Goal: Transaction & Acquisition: Subscribe to service/newsletter

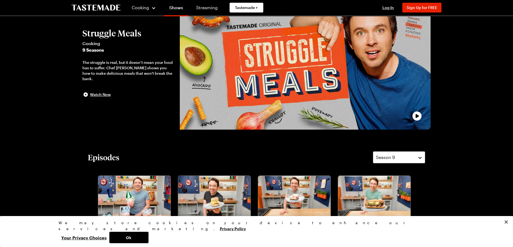
scroll to position [109, 0]
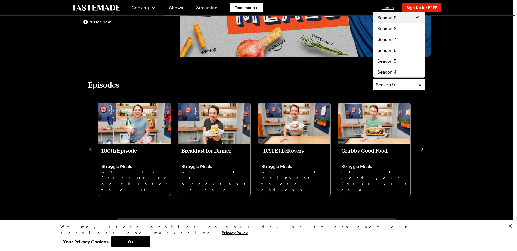
click at [419, 85] on button "Season 9" at bounding box center [399, 85] width 52 height 12
click at [396, 72] on div "Season 4" at bounding box center [398, 72] width 43 height 7
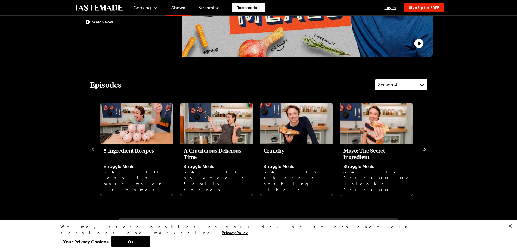
click at [420, 86] on button "Season 4" at bounding box center [401, 85] width 52 height 12
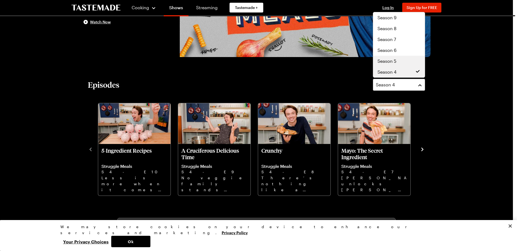
click at [386, 61] on span "Season 5" at bounding box center [386, 61] width 19 height 7
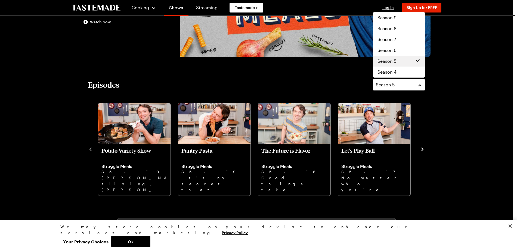
click at [421, 84] on button "Season 5" at bounding box center [399, 85] width 52 height 12
click at [409, 51] on div "Season 6" at bounding box center [398, 50] width 43 height 7
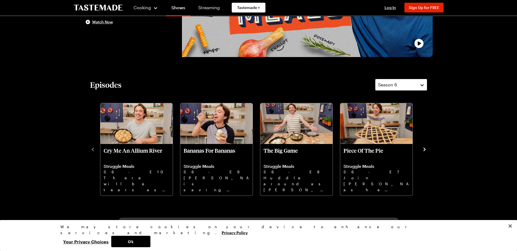
click at [421, 84] on button "Season 6" at bounding box center [401, 85] width 52 height 12
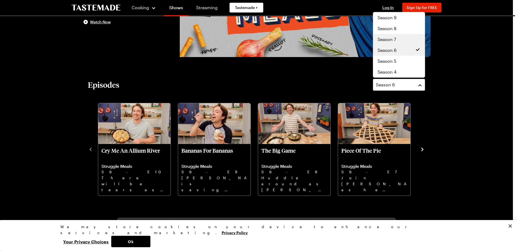
click at [407, 41] on div "Season 7" at bounding box center [398, 39] width 43 height 7
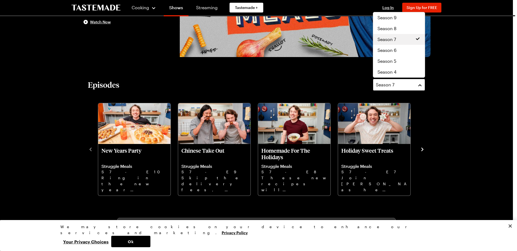
click at [420, 86] on button "Season 7" at bounding box center [399, 85] width 52 height 12
click at [406, 20] on div "Season 9" at bounding box center [398, 17] width 43 height 7
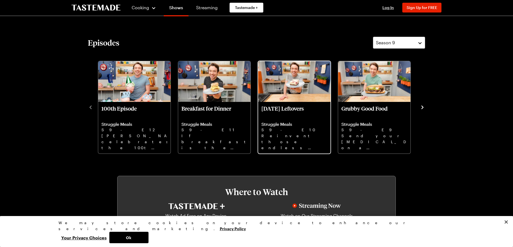
scroll to position [190, 0]
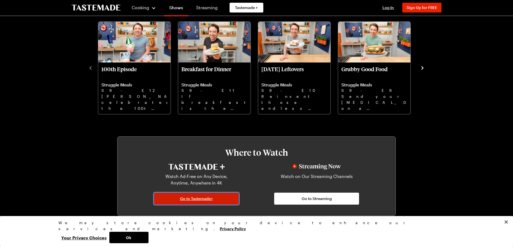
click at [232, 200] on link "Go to Tastemade+" at bounding box center [196, 199] width 85 height 12
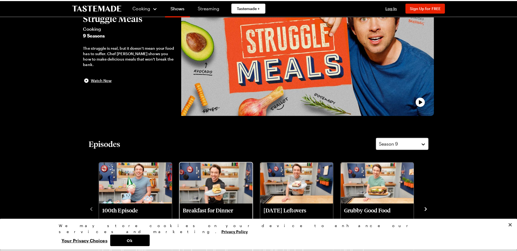
scroll to position [27, 0]
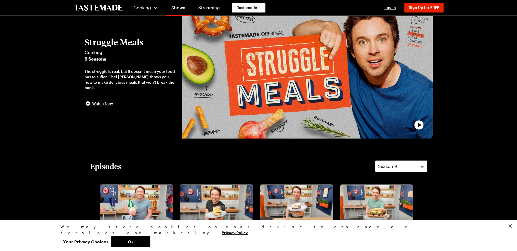
click at [421, 166] on button "Season 9" at bounding box center [401, 166] width 52 height 12
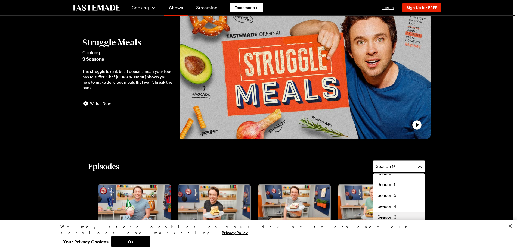
scroll to position [33, 0]
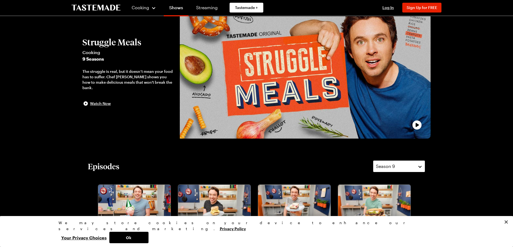
click at [420, 166] on button "Season 9" at bounding box center [399, 166] width 52 height 12
click at [406, 165] on div "Season 9" at bounding box center [395, 166] width 38 height 7
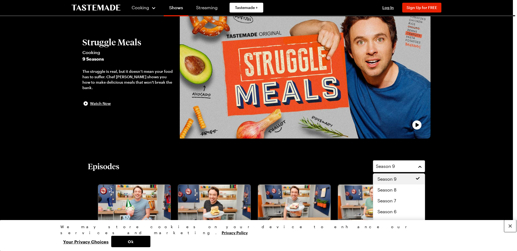
click at [510, 232] on button "Close" at bounding box center [510, 226] width 12 height 12
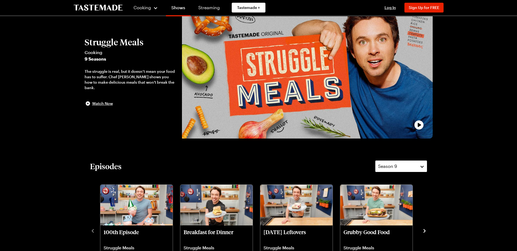
click at [420, 167] on button "Season 9" at bounding box center [401, 166] width 52 height 12
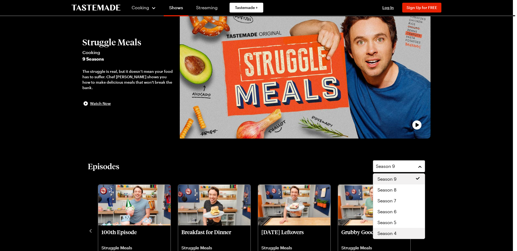
click at [405, 234] on div "Season 4" at bounding box center [398, 233] width 43 height 7
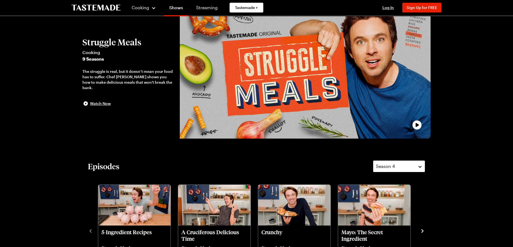
click at [420, 167] on button "Season 4" at bounding box center [399, 166] width 52 height 12
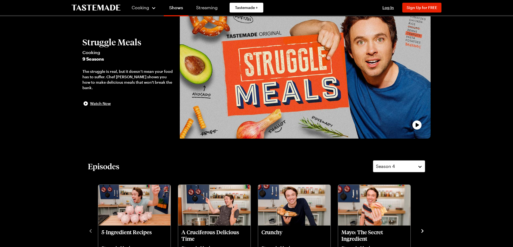
click at [417, 124] on icon "play trailer" at bounding box center [417, 125] width 16 height 16
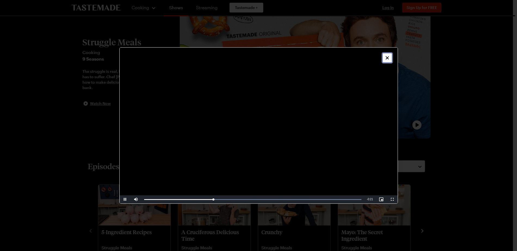
click at [388, 57] on icon "Close" at bounding box center [386, 57] width 3 height 3
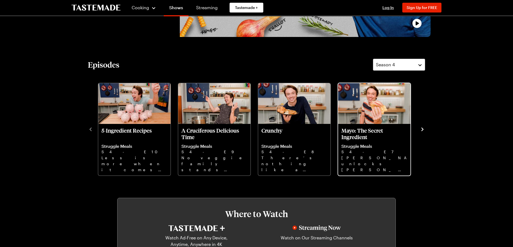
scroll to position [82, 0]
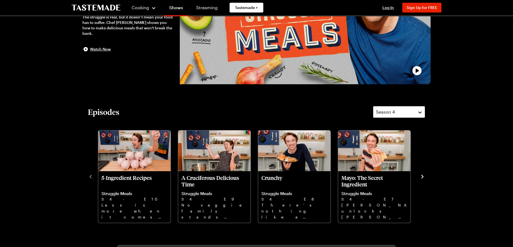
click at [420, 112] on button "Season 4" at bounding box center [399, 112] width 52 height 12
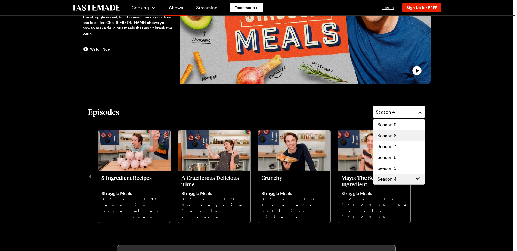
click at [407, 137] on div "Season 8" at bounding box center [398, 135] width 43 height 7
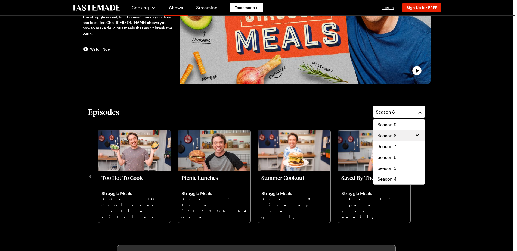
click at [418, 113] on button "Season 8" at bounding box center [399, 112] width 52 height 12
click at [402, 122] on div "Season 9" at bounding box center [398, 124] width 43 height 7
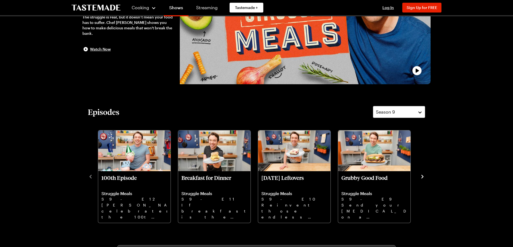
click at [422, 178] on icon "navigate to next item" at bounding box center [421, 176] width 5 height 5
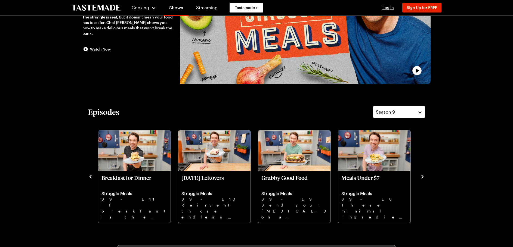
click at [422, 178] on icon "navigate to next item" at bounding box center [422, 177] width 2 height 4
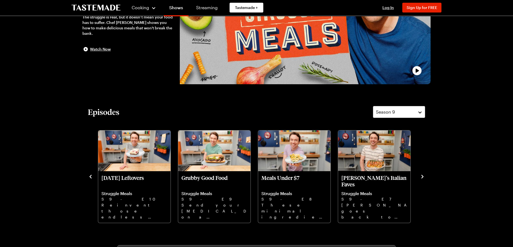
click at [421, 178] on icon "navigate to next item" at bounding box center [422, 177] width 2 height 4
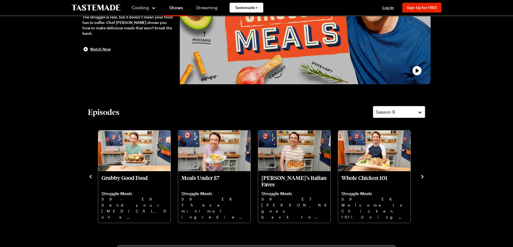
click at [421, 178] on icon "navigate to next item" at bounding box center [422, 177] width 2 height 4
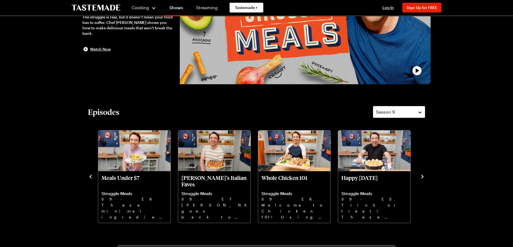
click at [421, 178] on icon "navigate to next item" at bounding box center [422, 177] width 2 height 4
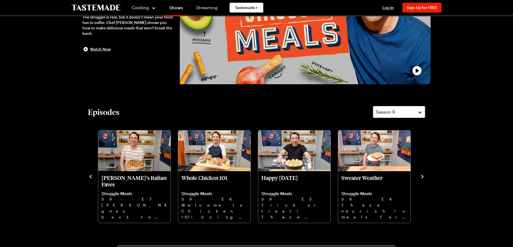
click at [421, 178] on icon "navigate to next item" at bounding box center [422, 177] width 2 height 4
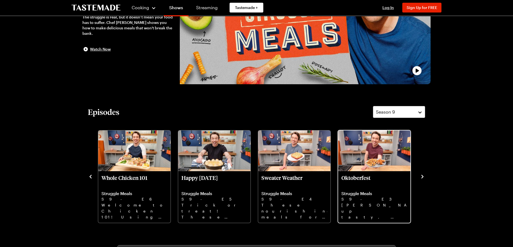
click at [363, 167] on img "Oktoberfest" at bounding box center [374, 150] width 72 height 41
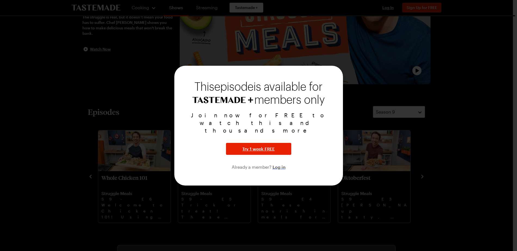
click at [275, 164] on span "Log in" at bounding box center [278, 167] width 13 height 7
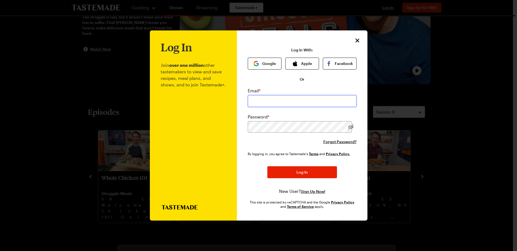
type input "[PERSON_NAME][EMAIL_ADDRESS][DOMAIN_NAME]"
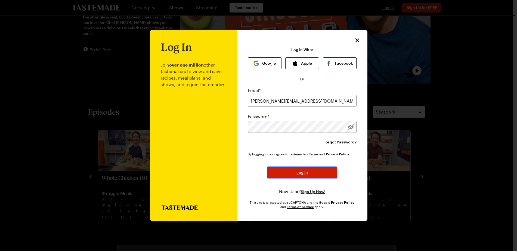
click at [289, 172] on button "Log In" at bounding box center [302, 173] width 70 height 12
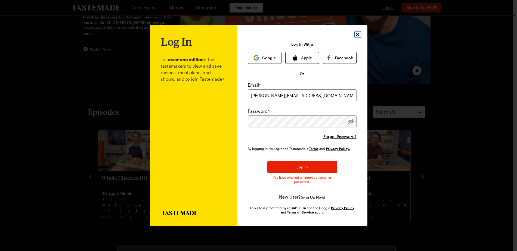
click at [358, 35] on icon "Close" at bounding box center [357, 34] width 7 height 7
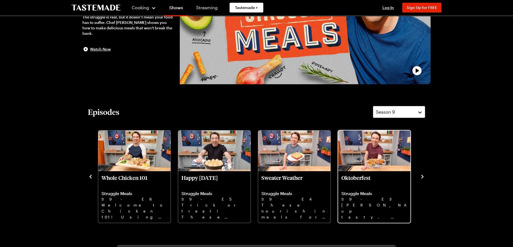
click at [377, 196] on p "S9 - E3" at bounding box center [374, 199] width 66 height 6
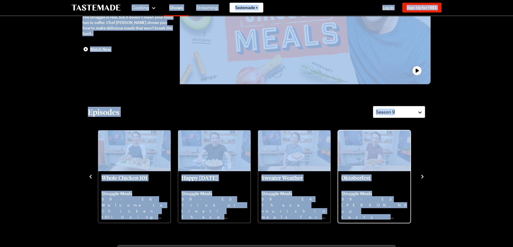
click at [376, 161] on img "Oktoberfest" at bounding box center [374, 150] width 72 height 41
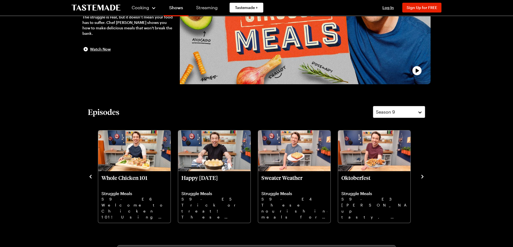
drag, startPoint x: 464, startPoint y: 73, endPoint x: 475, endPoint y: 208, distance: 136.1
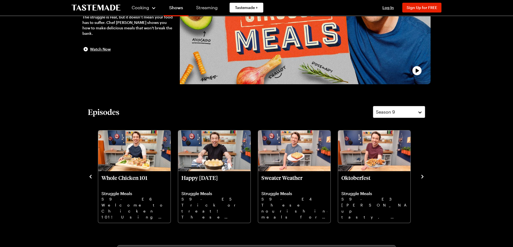
click at [422, 178] on icon "navigate to next item" at bounding box center [422, 177] width 2 height 4
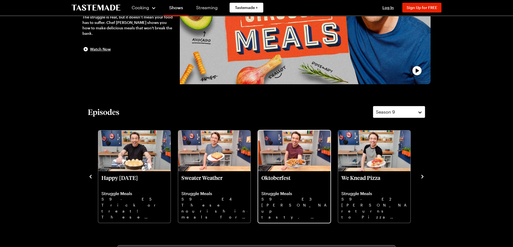
click at [292, 184] on p "Oktoberfest" at bounding box center [294, 180] width 66 height 13
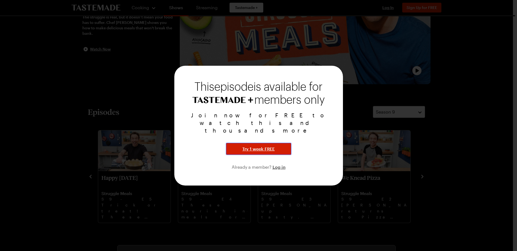
click at [274, 146] on span "Try 1 week FREE" at bounding box center [258, 149] width 32 height 7
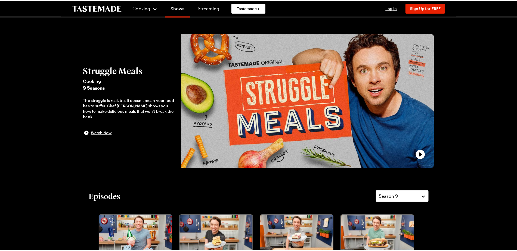
scroll to position [82, 0]
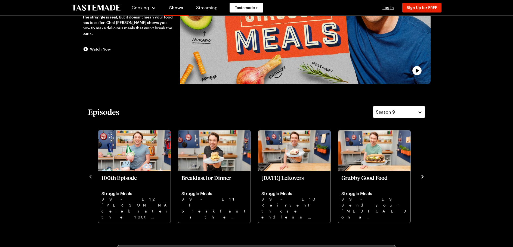
click at [422, 176] on icon "navigate to next item" at bounding box center [421, 176] width 5 height 5
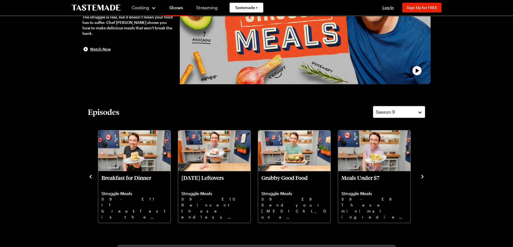
click at [422, 176] on icon "navigate to next item" at bounding box center [421, 176] width 5 height 5
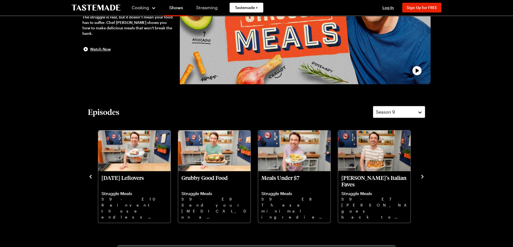
click at [422, 176] on icon "navigate to next item" at bounding box center [421, 176] width 5 height 5
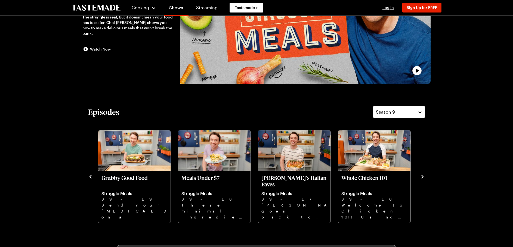
click at [422, 176] on icon "navigate to next item" at bounding box center [421, 176] width 5 height 5
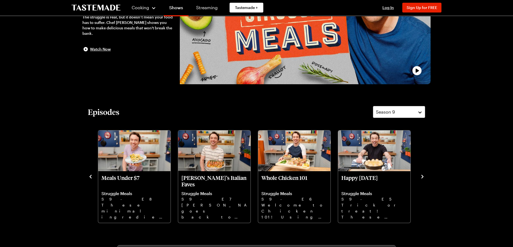
click at [422, 176] on icon "navigate to next item" at bounding box center [421, 176] width 5 height 5
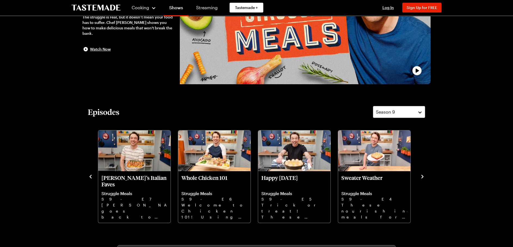
click at [421, 176] on icon "navigate to next item" at bounding box center [421, 176] width 5 height 5
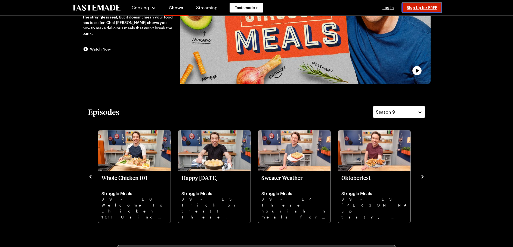
click at [410, 8] on span "Sign Up for FREE" at bounding box center [421, 7] width 30 height 5
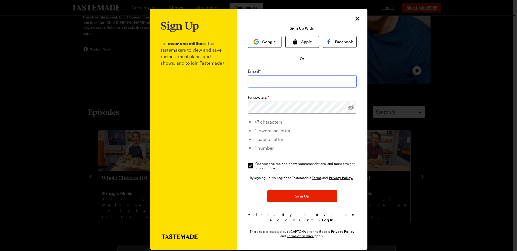
type input "[PERSON_NAME][EMAIL_ADDRESS][DOMAIN_NAME]"
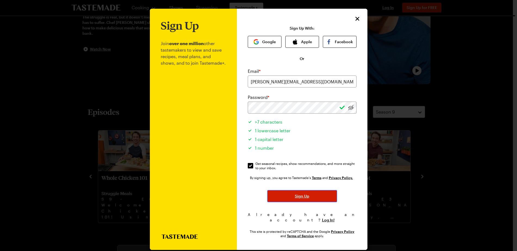
click at [299, 196] on span "Sign Up" at bounding box center [302, 196] width 14 height 5
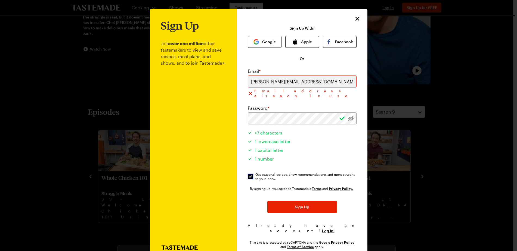
click at [248, 174] on input "Get seasonal recipes, show recommendations, and more straight to your inbox. Ge…" at bounding box center [250, 176] width 5 height 5
checkbox input "false"
click at [356, 19] on icon "Close" at bounding box center [357, 19] width 4 height 4
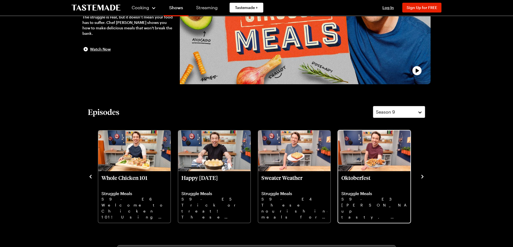
click at [375, 184] on p "Oktoberfest" at bounding box center [374, 180] width 66 height 13
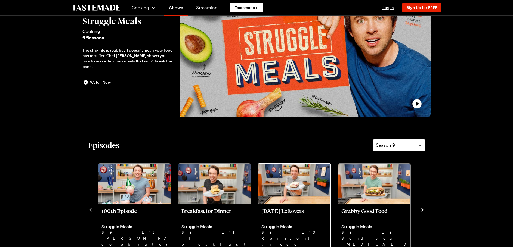
scroll to position [109, 0]
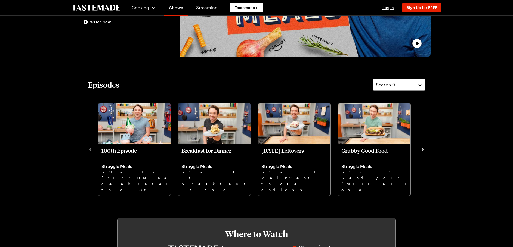
click at [422, 148] on icon "navigate to next item" at bounding box center [421, 149] width 5 height 5
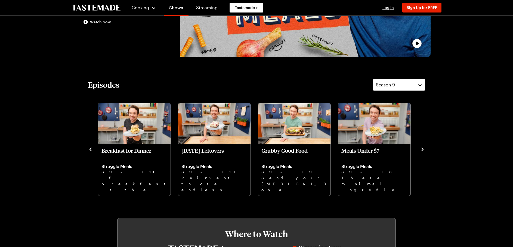
click at [422, 148] on icon "navigate to next item" at bounding box center [421, 149] width 5 height 5
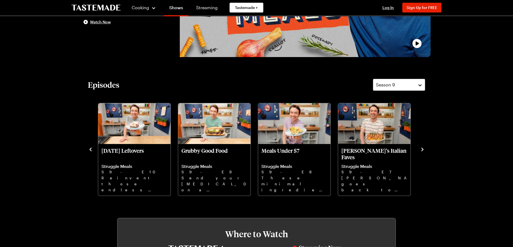
click at [422, 148] on icon "navigate to next item" at bounding box center [421, 149] width 5 height 5
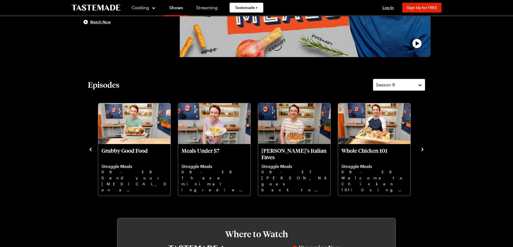
click at [422, 148] on icon "navigate to next item" at bounding box center [421, 149] width 5 height 5
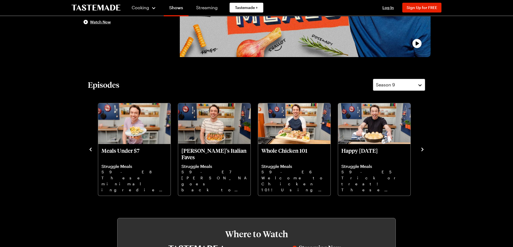
click at [422, 148] on icon "navigate to next item" at bounding box center [421, 149] width 5 height 5
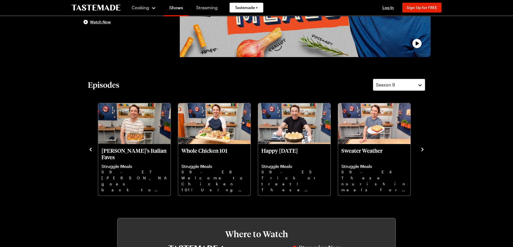
click at [422, 148] on icon "navigate to next item" at bounding box center [421, 149] width 5 height 5
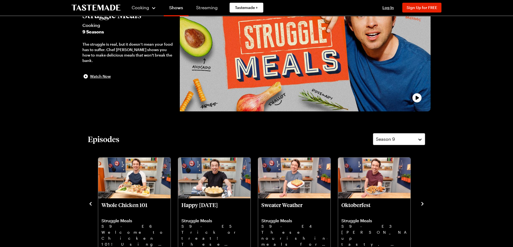
scroll to position [82, 0]
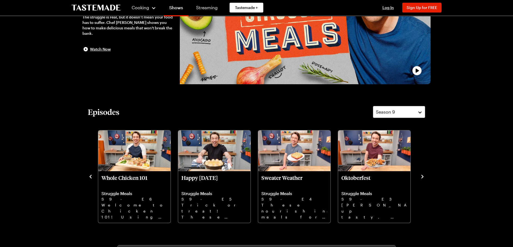
click at [423, 177] on icon "navigate to next item" at bounding box center [422, 177] width 2 height 4
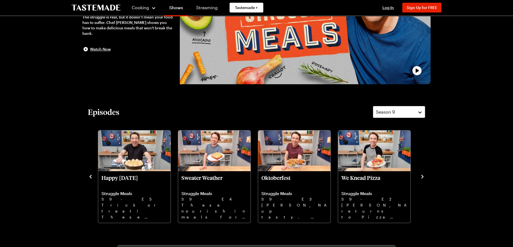
click at [423, 176] on icon "navigate to next item" at bounding box center [421, 176] width 5 height 5
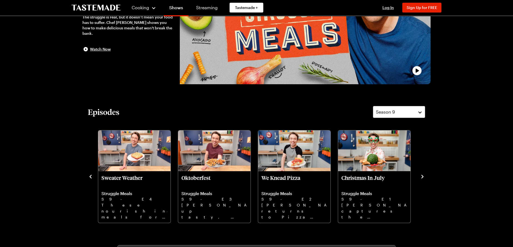
click at [91, 177] on icon "navigate to previous item" at bounding box center [90, 176] width 5 height 5
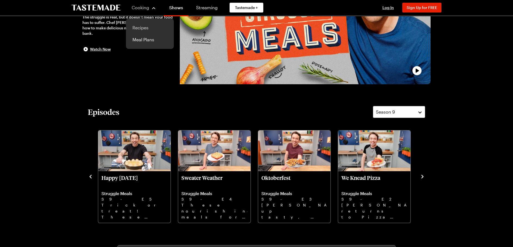
click at [139, 27] on link "Recipes" at bounding box center [149, 28] width 41 height 12
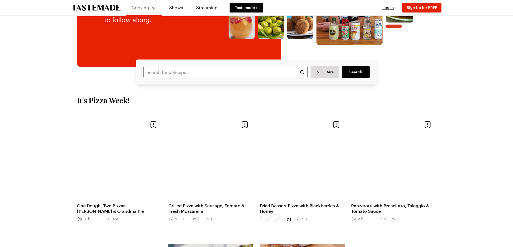
scroll to position [54, 0]
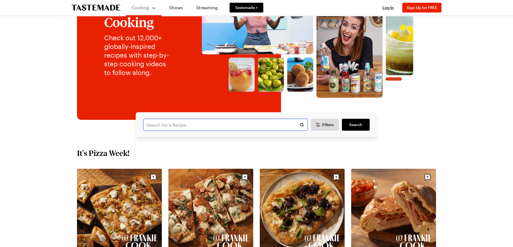
click at [178, 126] on input "text" at bounding box center [225, 125] width 164 height 12
type input "apple fritter"
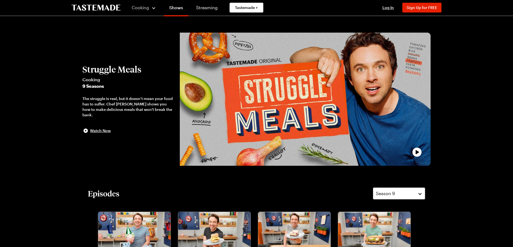
scroll to position [82, 0]
